Goal: Find specific page/section: Find specific page/section

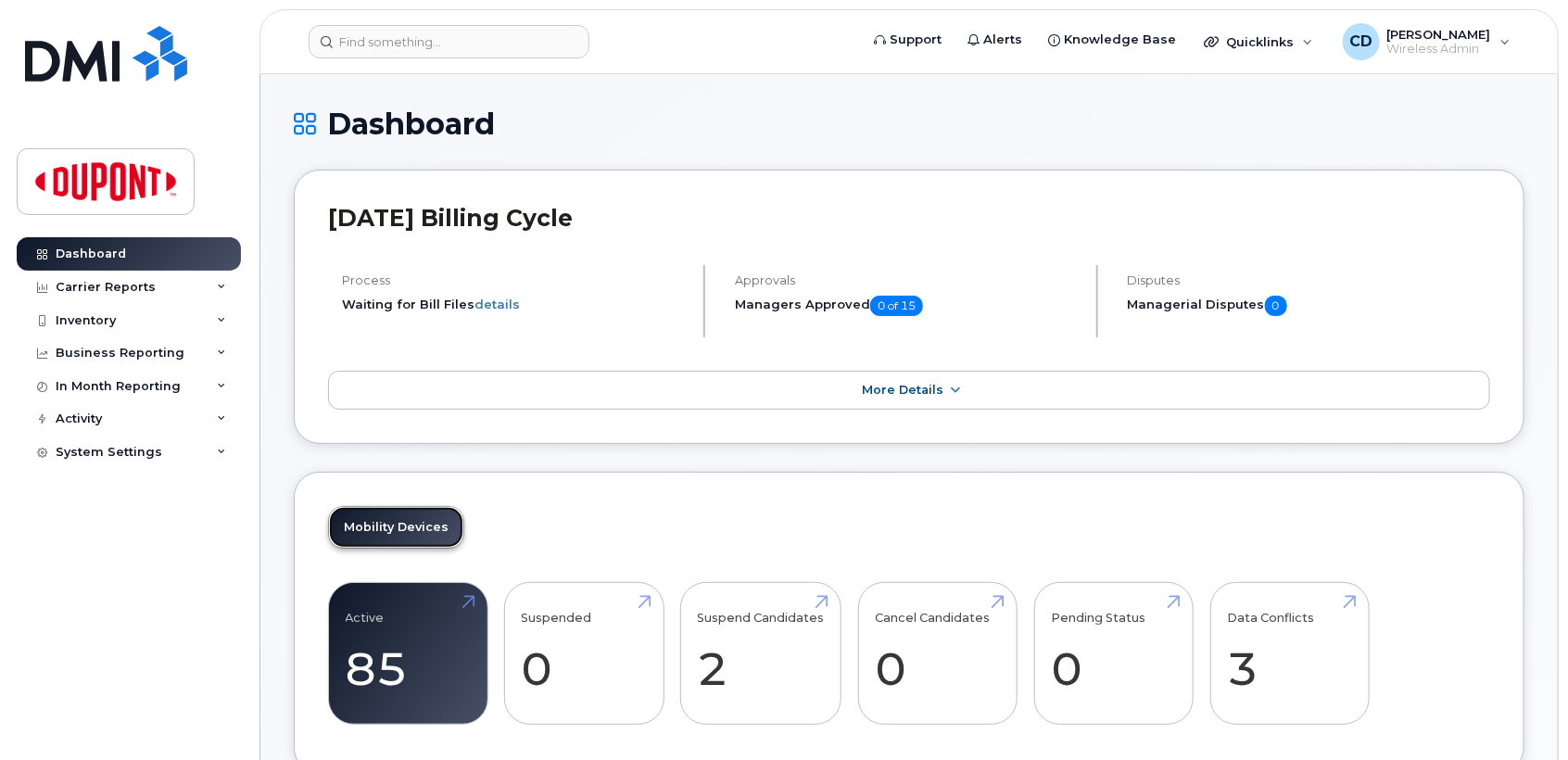
click at [379, 538] on link "Mobility Devices" at bounding box center [396, 528] width 134 height 41
click at [380, 679] on link "Active 85 -11%" at bounding box center [408, 653] width 125 height 122
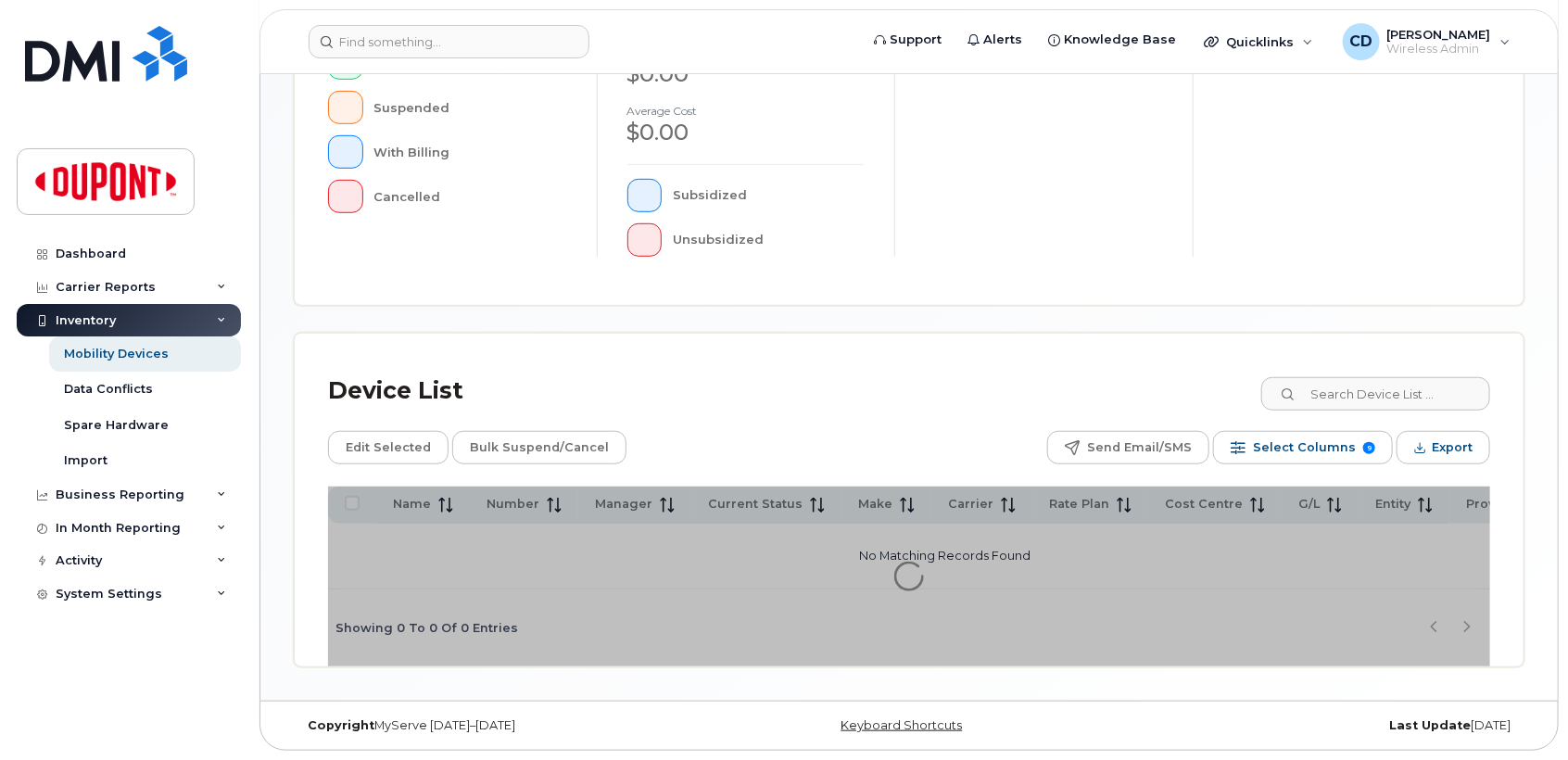
scroll to position [517, 0]
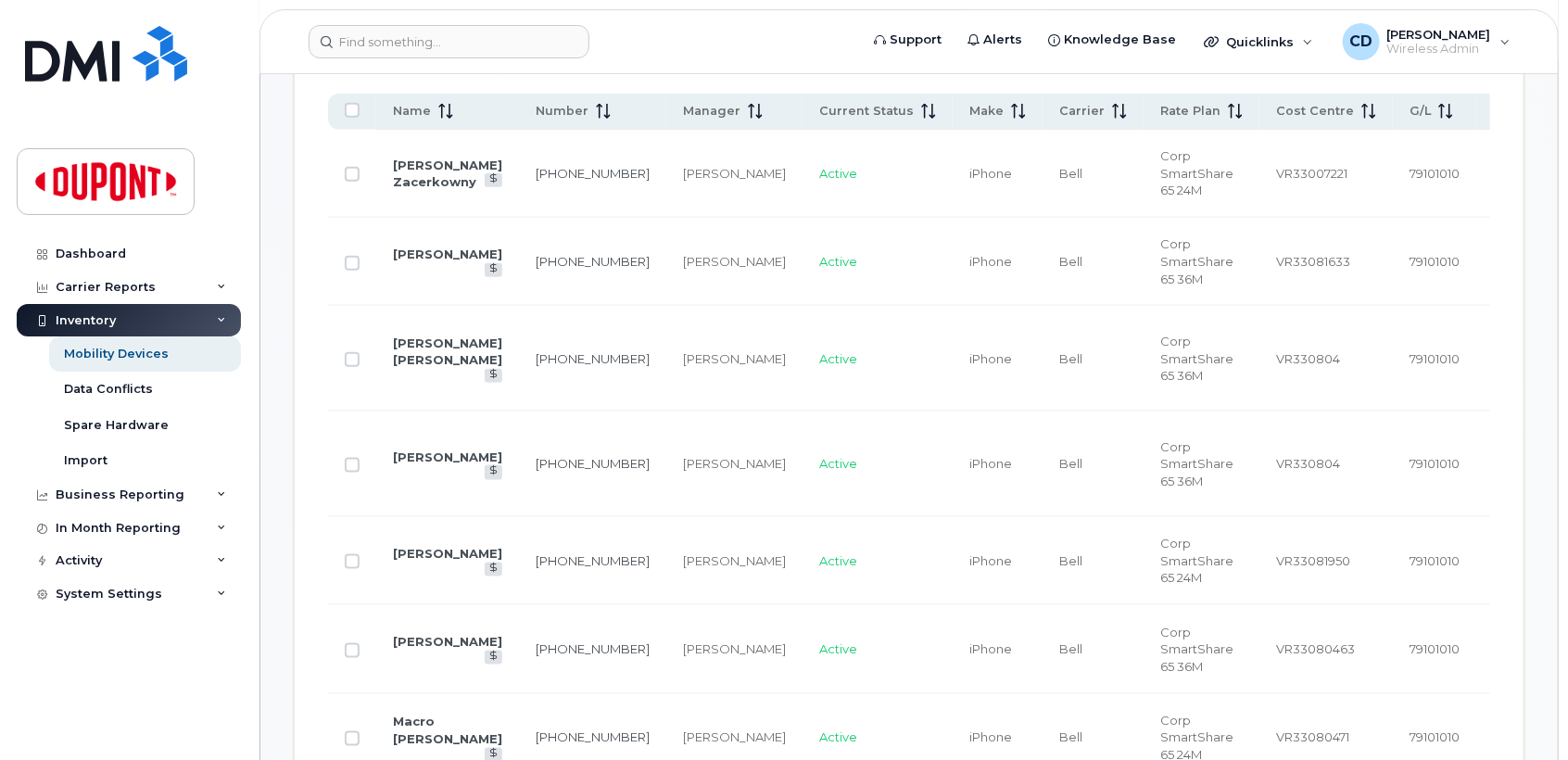
scroll to position [961, 0]
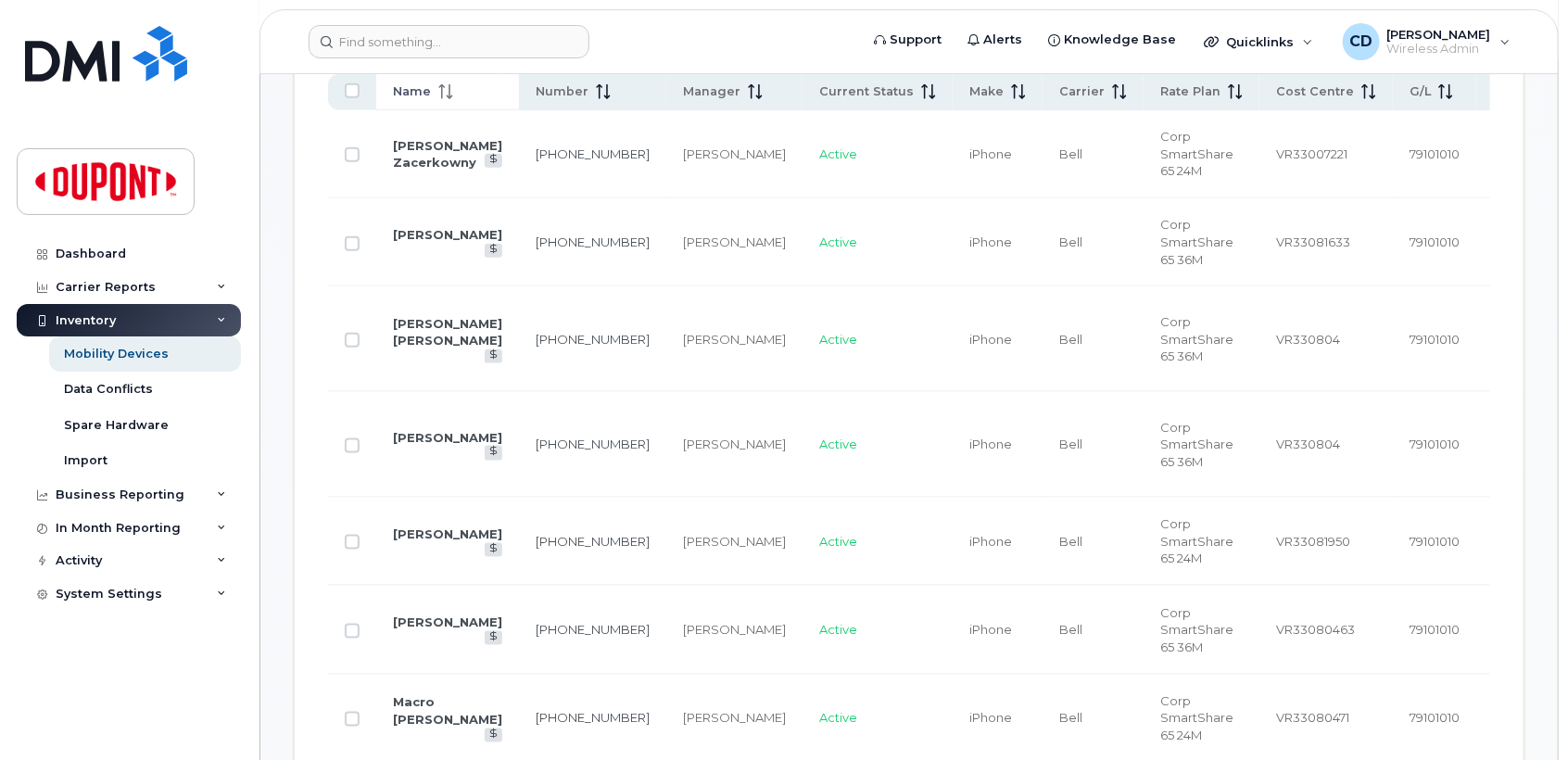
click at [428, 93] on span "Name" at bounding box center [411, 91] width 38 height 17
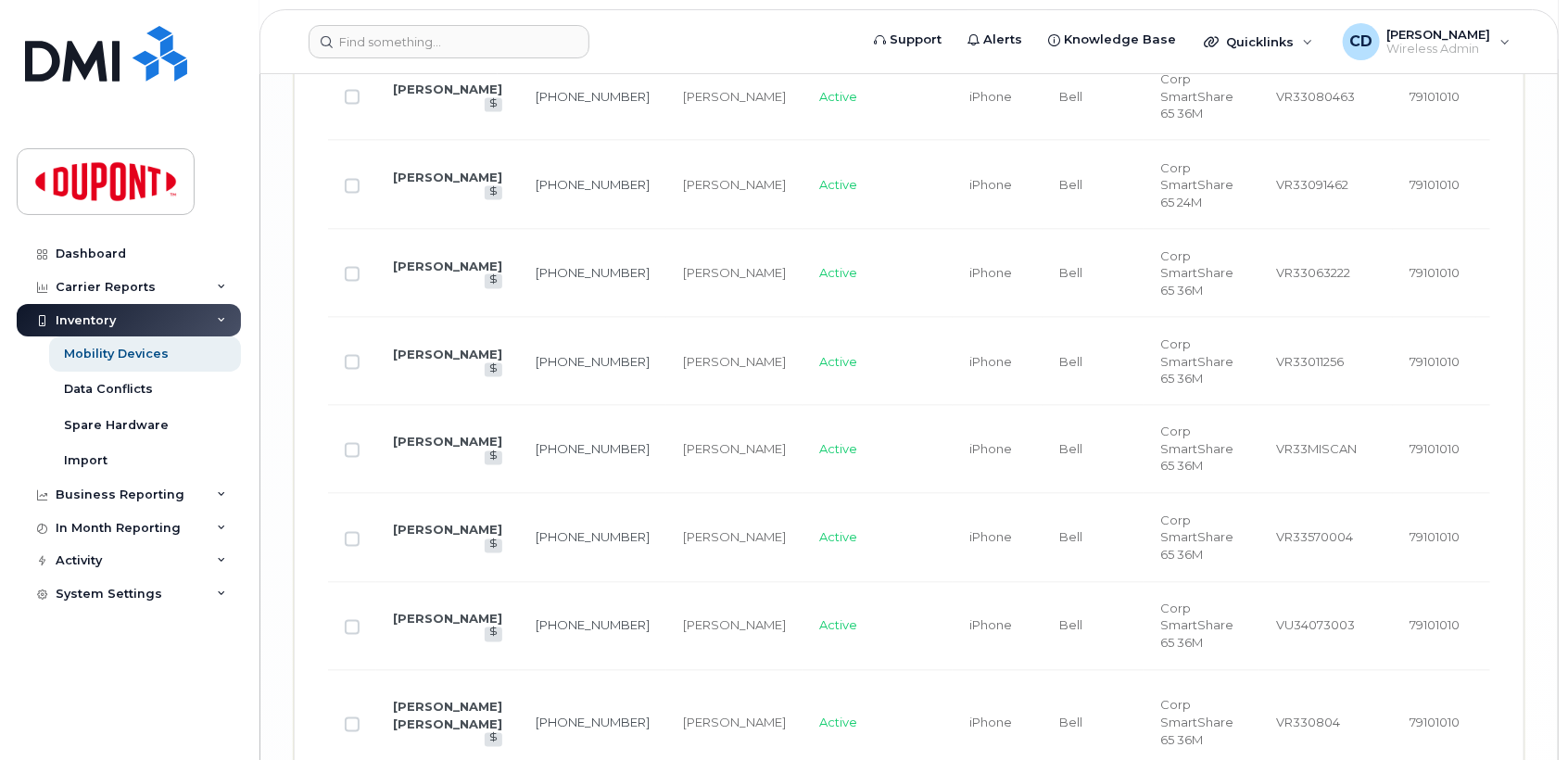
scroll to position [4873, 0]
